Goal: Answer question/provide support

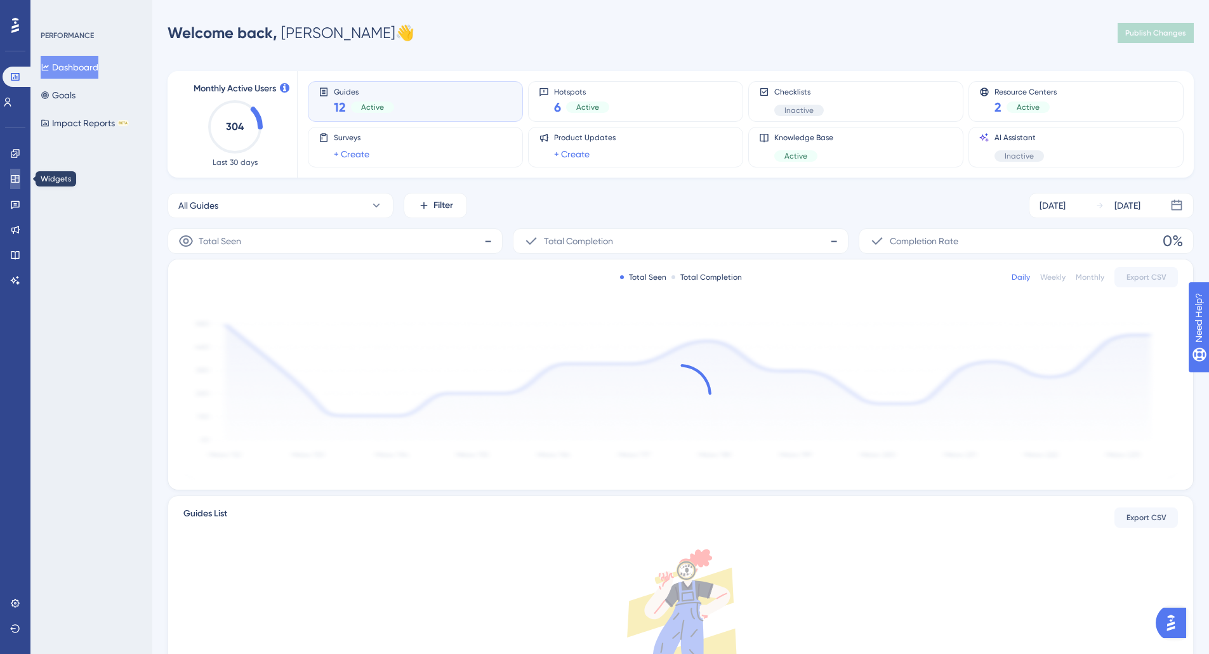
click at [16, 180] on icon at bounding box center [15, 179] width 10 height 10
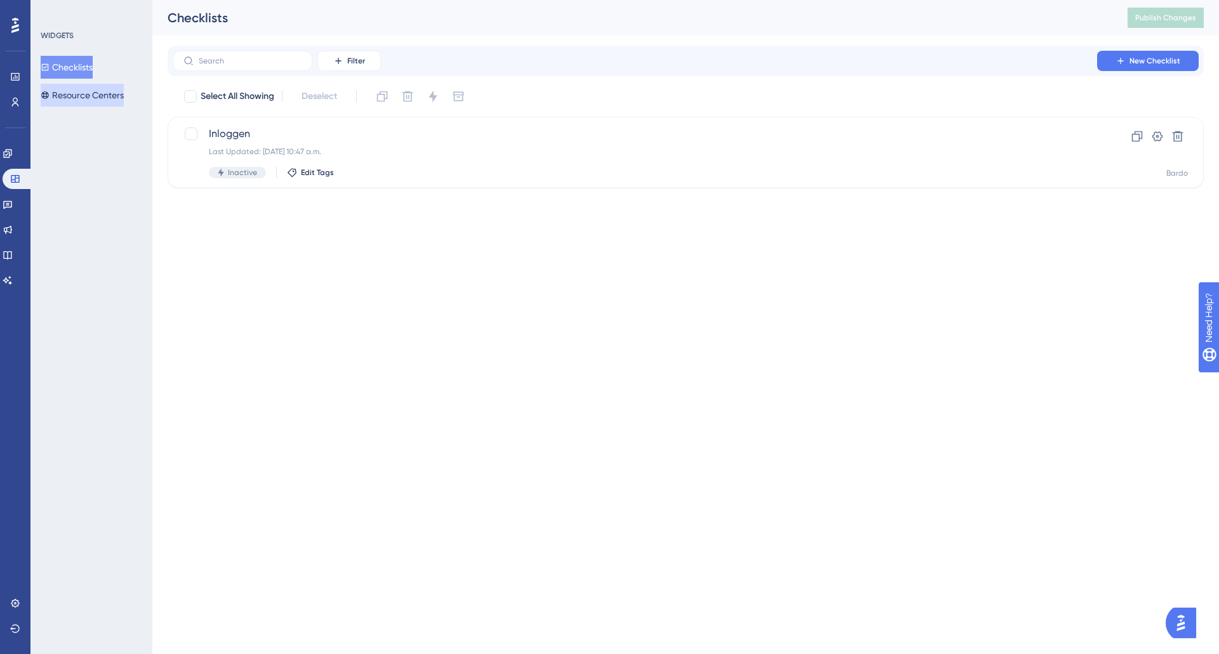
click at [101, 85] on button "Resource Centers" at bounding box center [82, 95] width 83 height 23
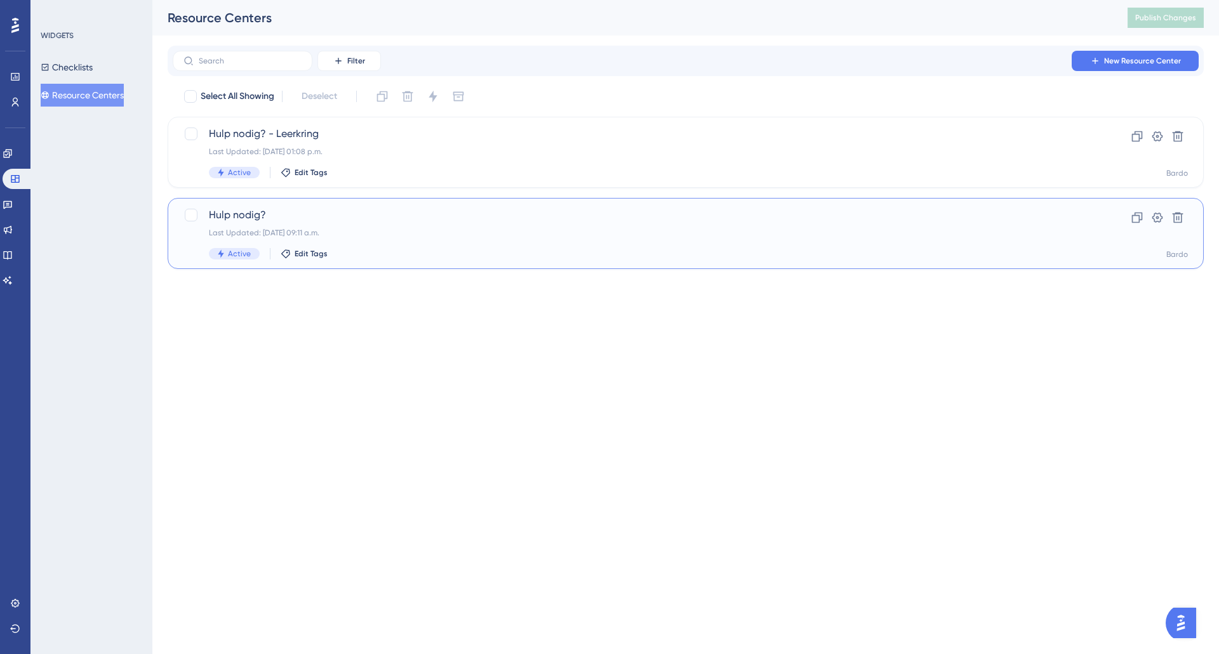
click at [470, 218] on span "Hulp nodig?" at bounding box center [635, 215] width 852 height 15
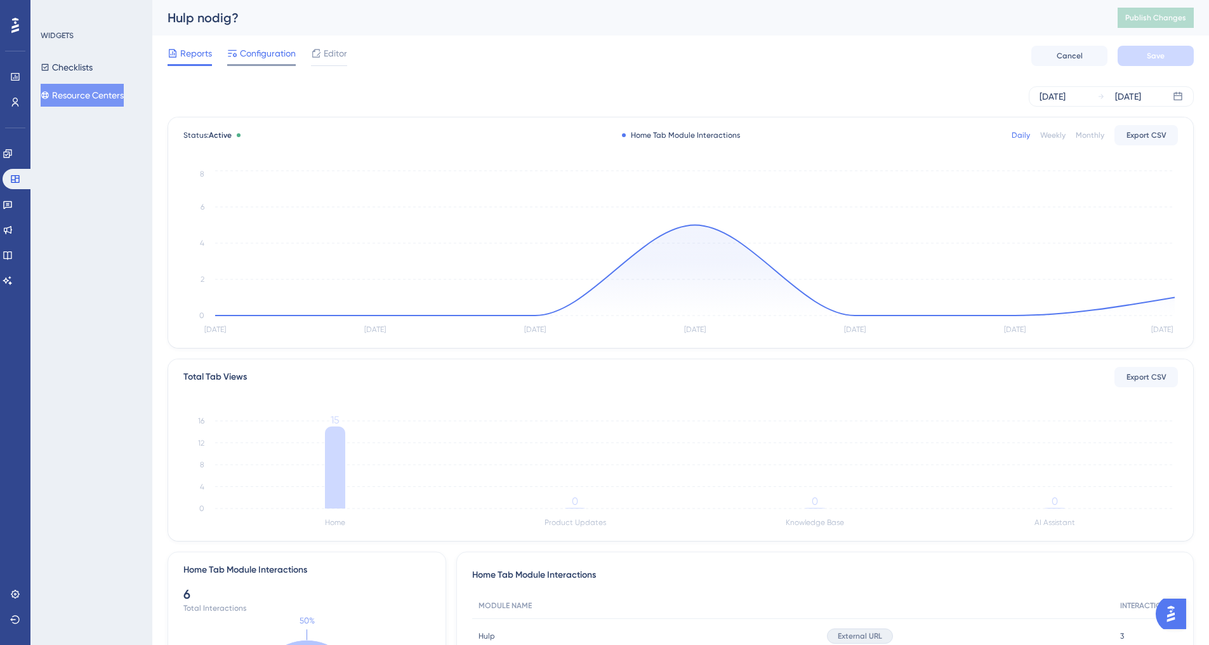
click at [265, 58] on span "Configuration" at bounding box center [268, 53] width 56 height 15
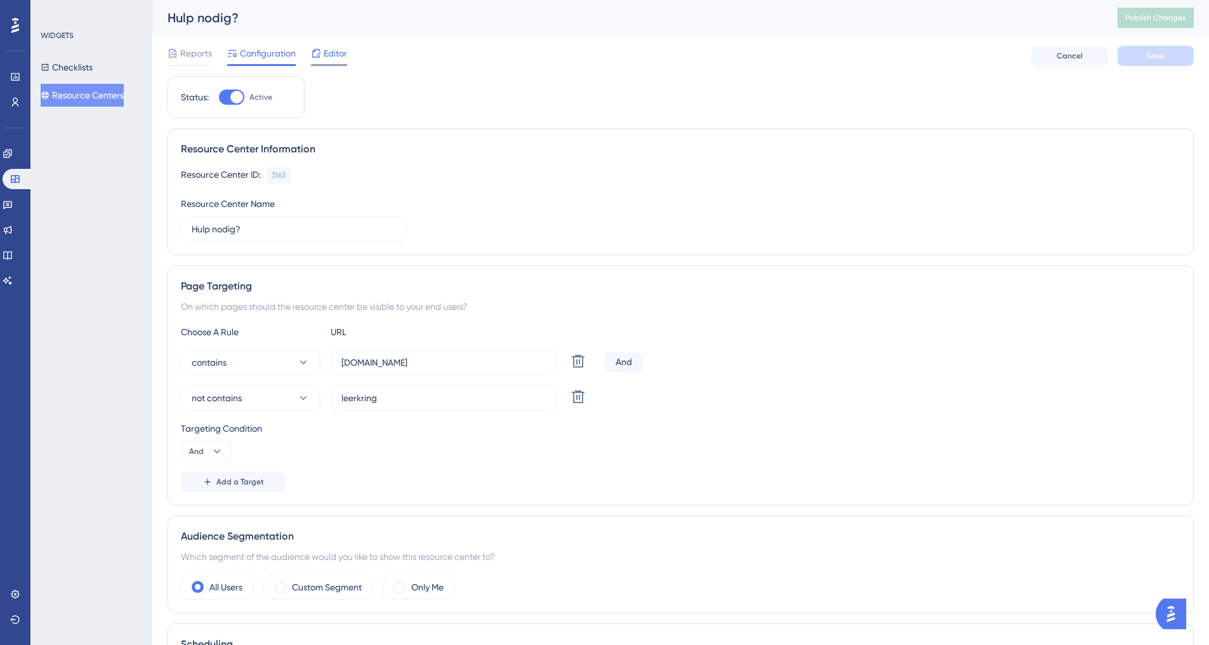
click at [332, 51] on span "Editor" at bounding box center [335, 53] width 23 height 15
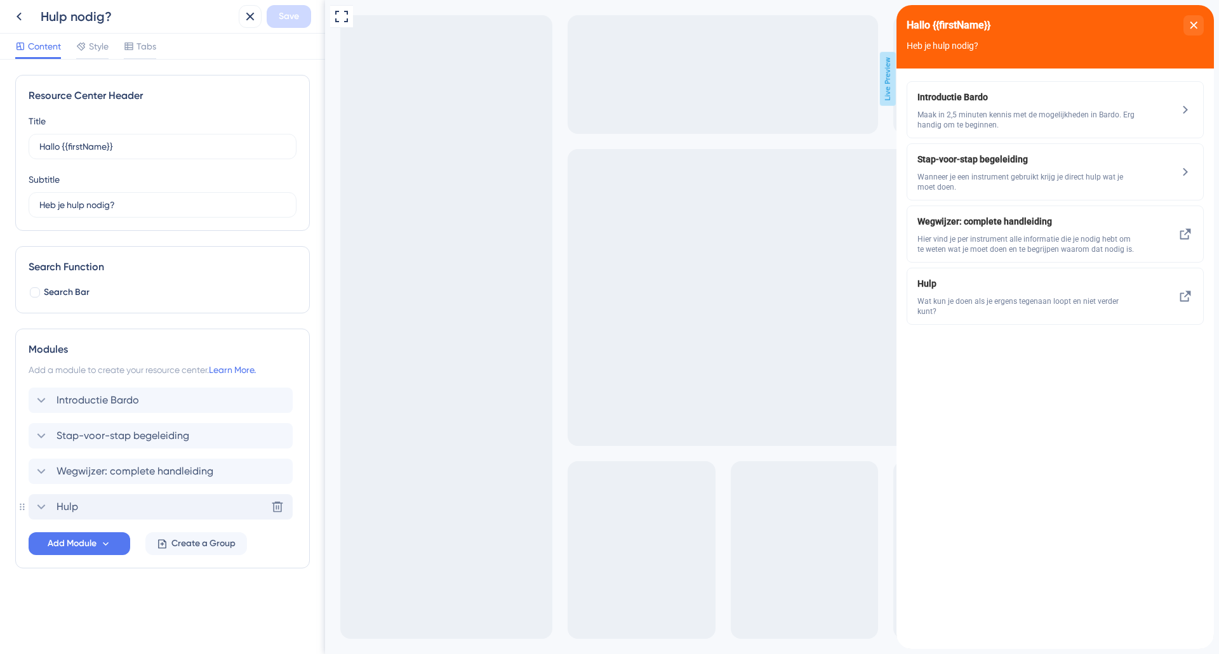
click at [117, 506] on div "Hulp Delete" at bounding box center [161, 506] width 264 height 25
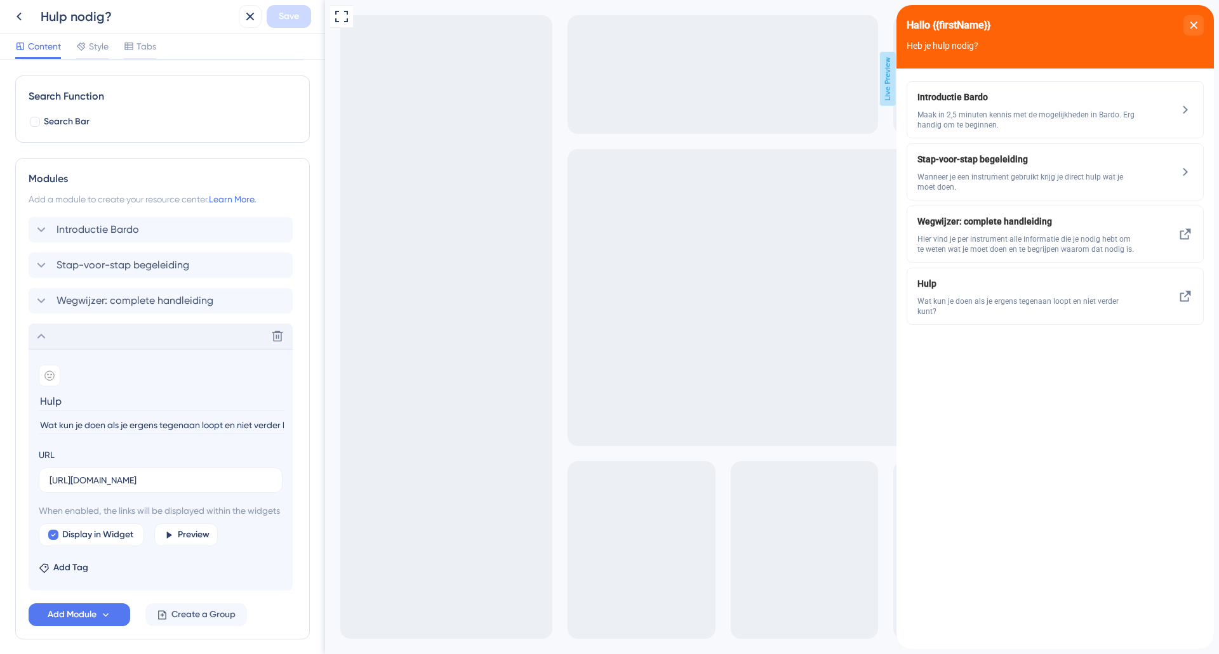
scroll to position [237, 0]
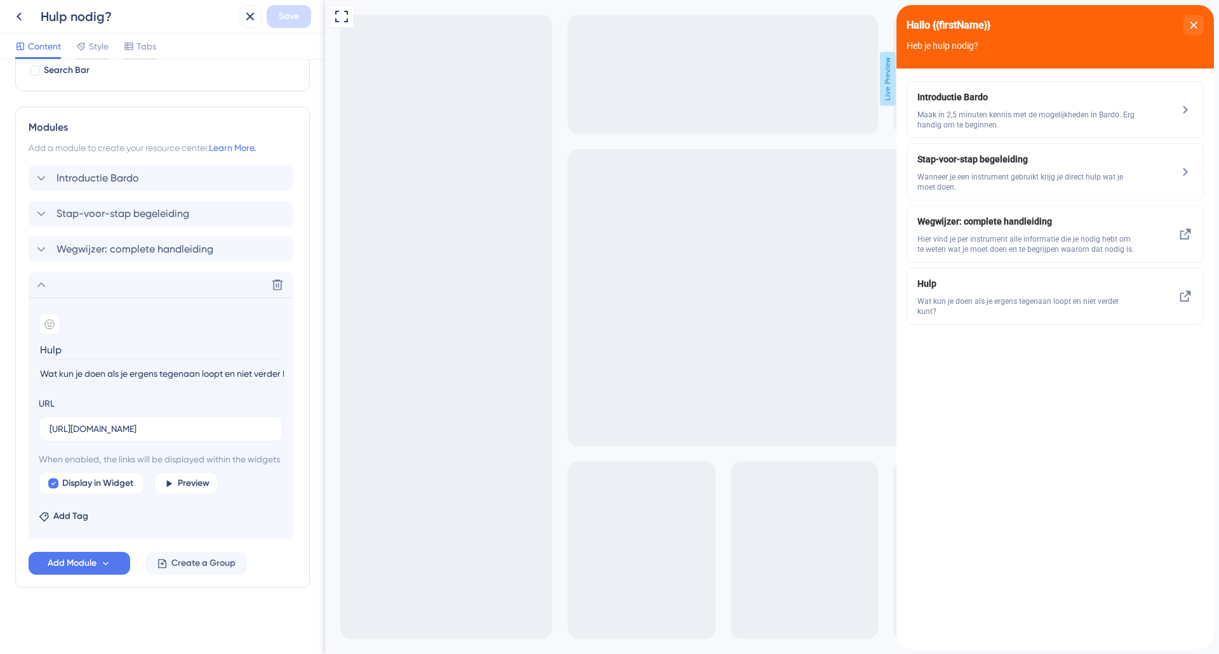
click at [198, 298] on section "Add emoji Hulp Wat kun je doen als je ergens tegenaan loopt en niet verder kunt…" at bounding box center [161, 419] width 264 height 242
